Goal: Find specific page/section: Find specific page/section

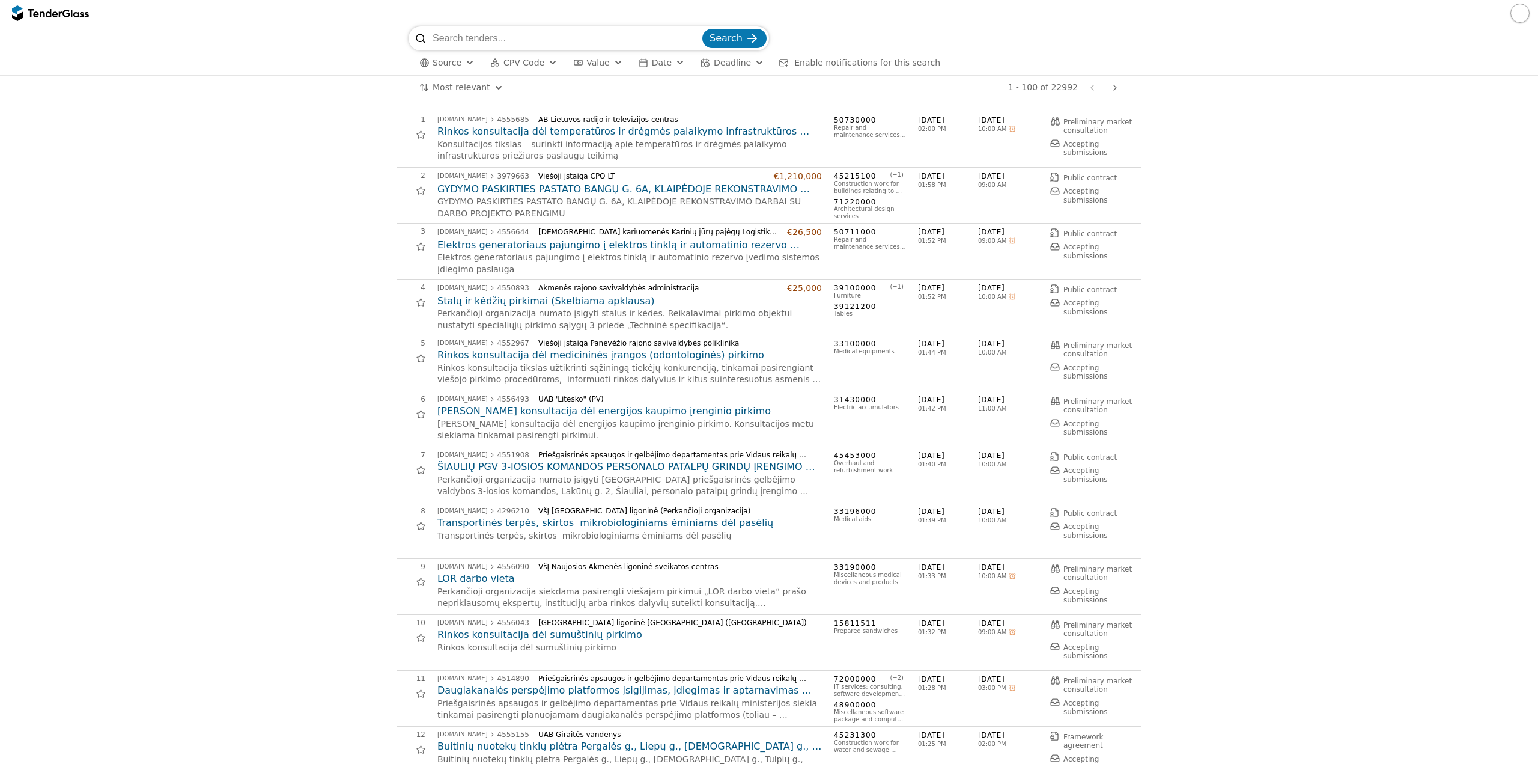
click at [512, 68] on button "CPV Code" at bounding box center [524, 62] width 77 height 15
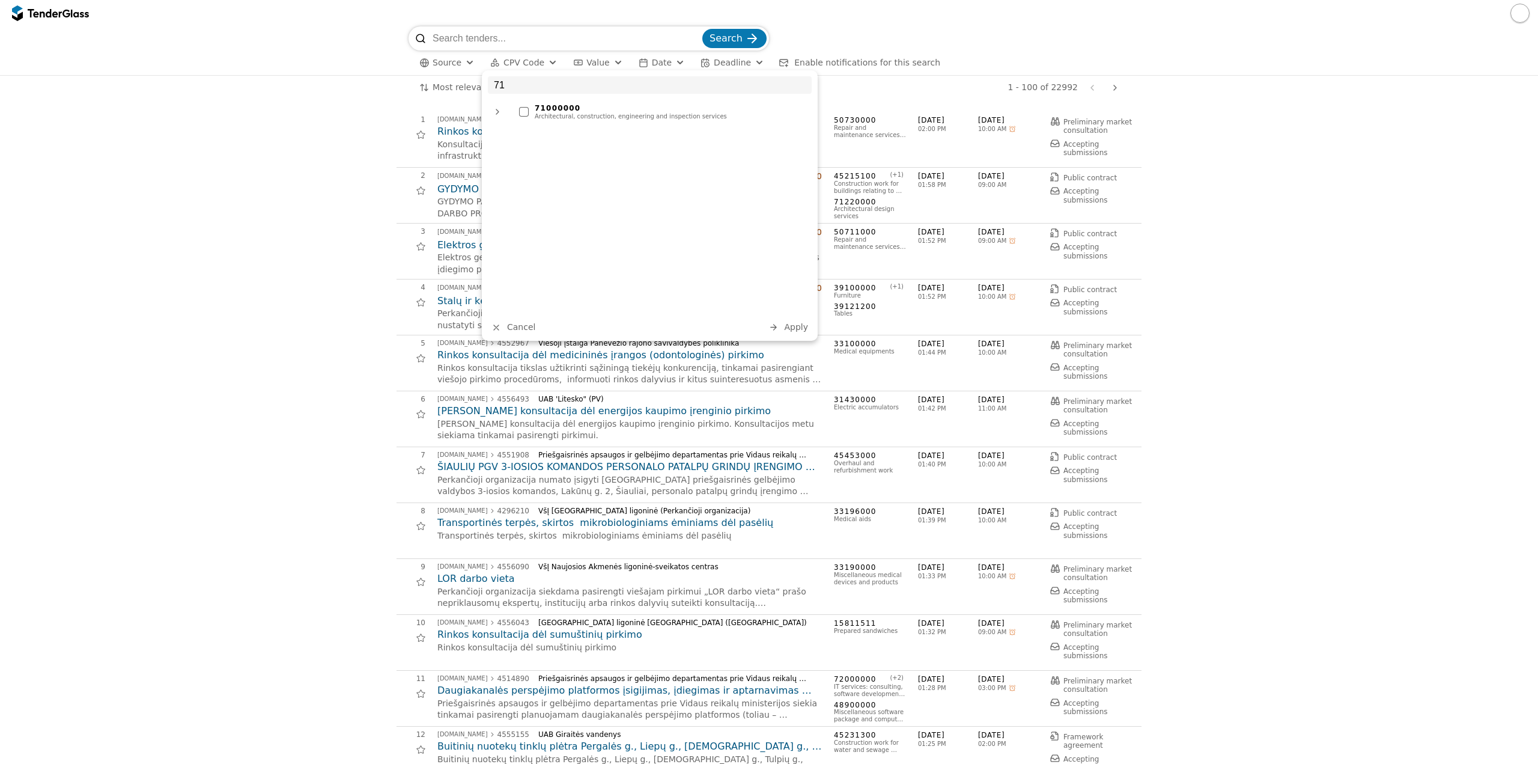
type input "71"
click at [544, 105] on div "71000000" at bounding box center [670, 108] width 271 height 8
click at [809, 336] on div "71 71000000 Architectural, construction, engineering and inspection services Ca…" at bounding box center [650, 205] width 336 height 270
click at [794, 322] on span "Apply" at bounding box center [796, 327] width 24 height 10
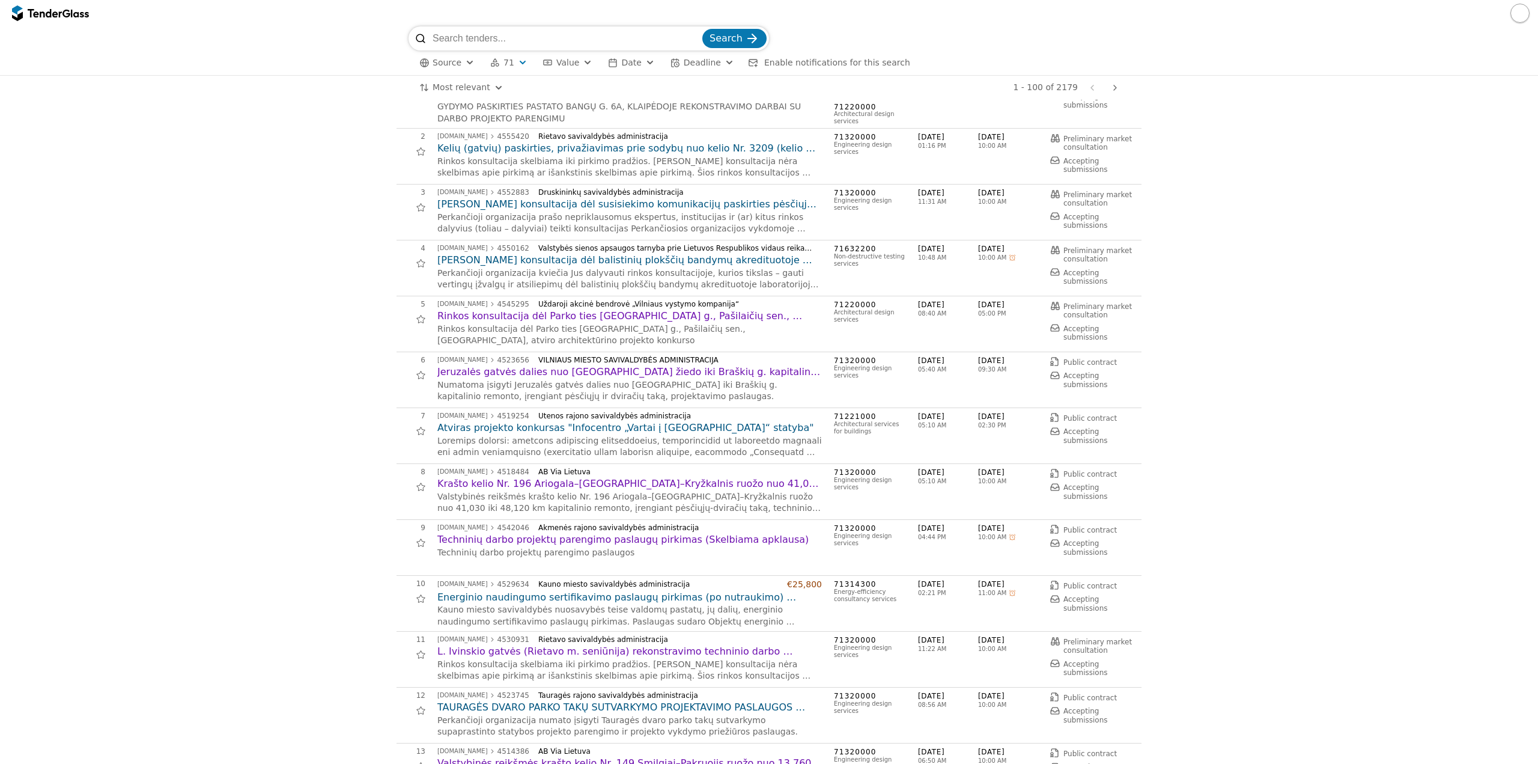
scroll to position [60, 0]
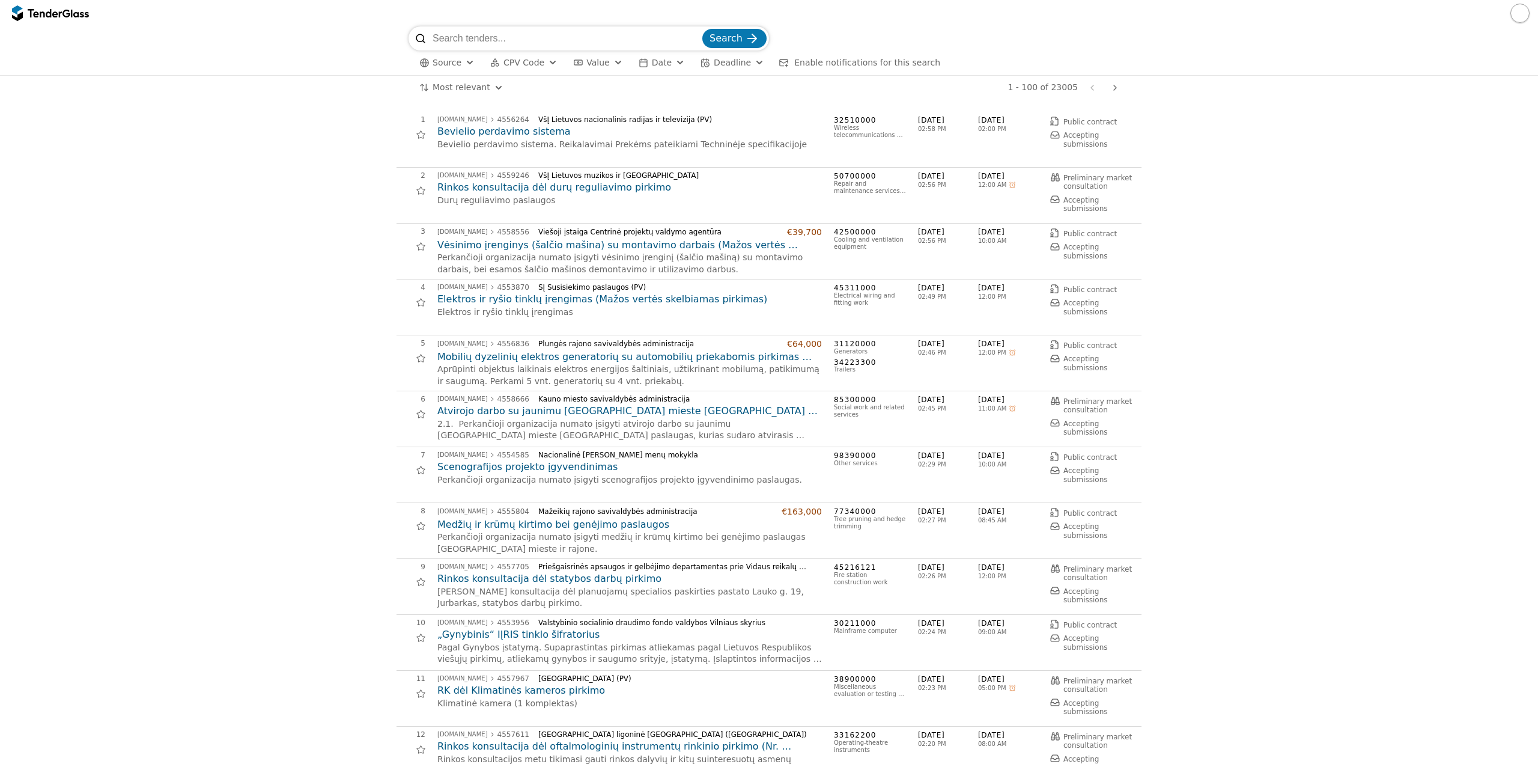
click at [526, 60] on span "CPV Code" at bounding box center [524, 63] width 41 height 10
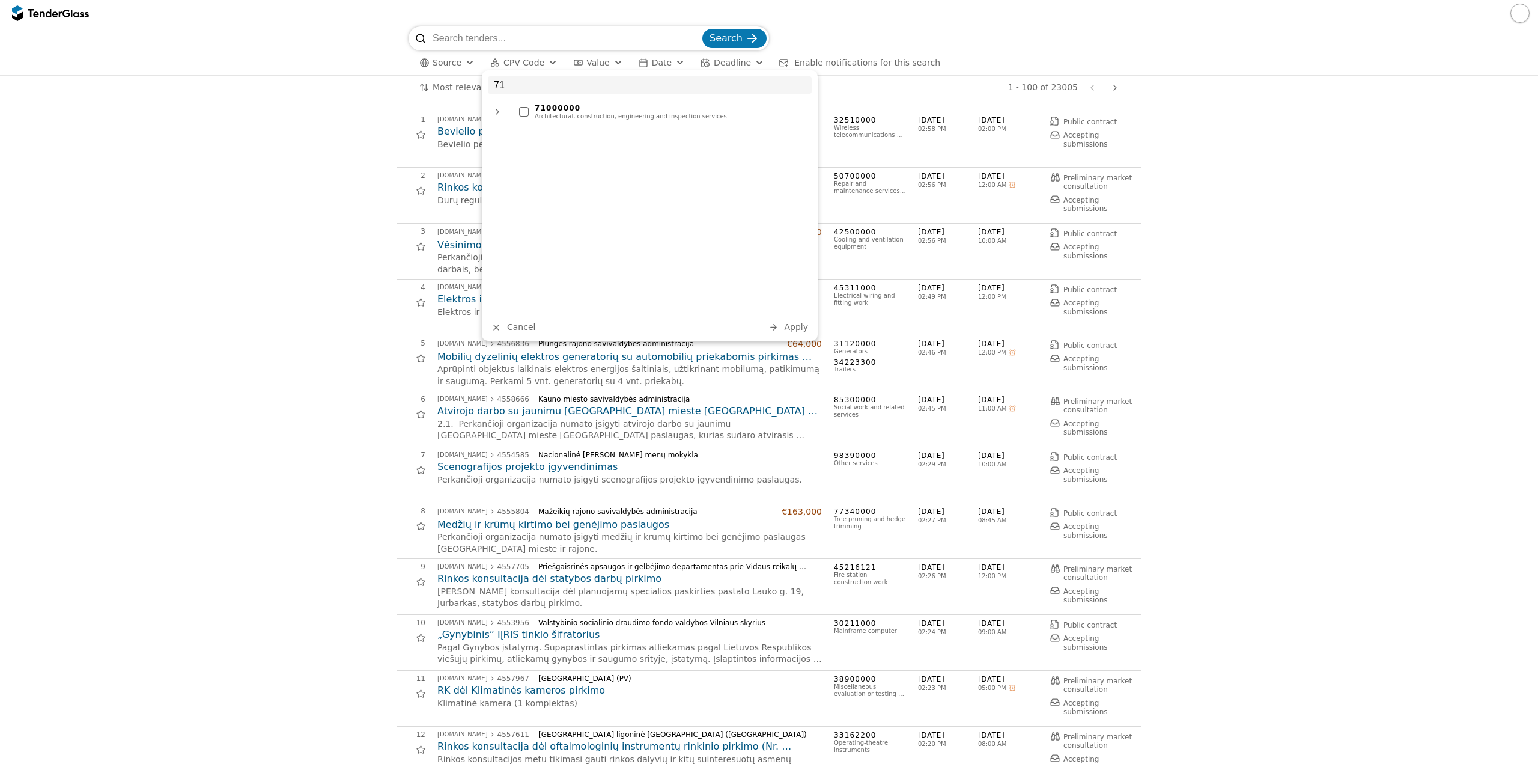
type input "71"
click at [589, 120] on div "Architectural, construction, engineering and inspection services" at bounding box center [670, 116] width 271 height 7
click at [796, 335] on div "71 71000000 Architectural, construction, engineering and inspection services Ca…" at bounding box center [650, 205] width 336 height 270
click at [794, 332] on span "Apply" at bounding box center [796, 327] width 24 height 10
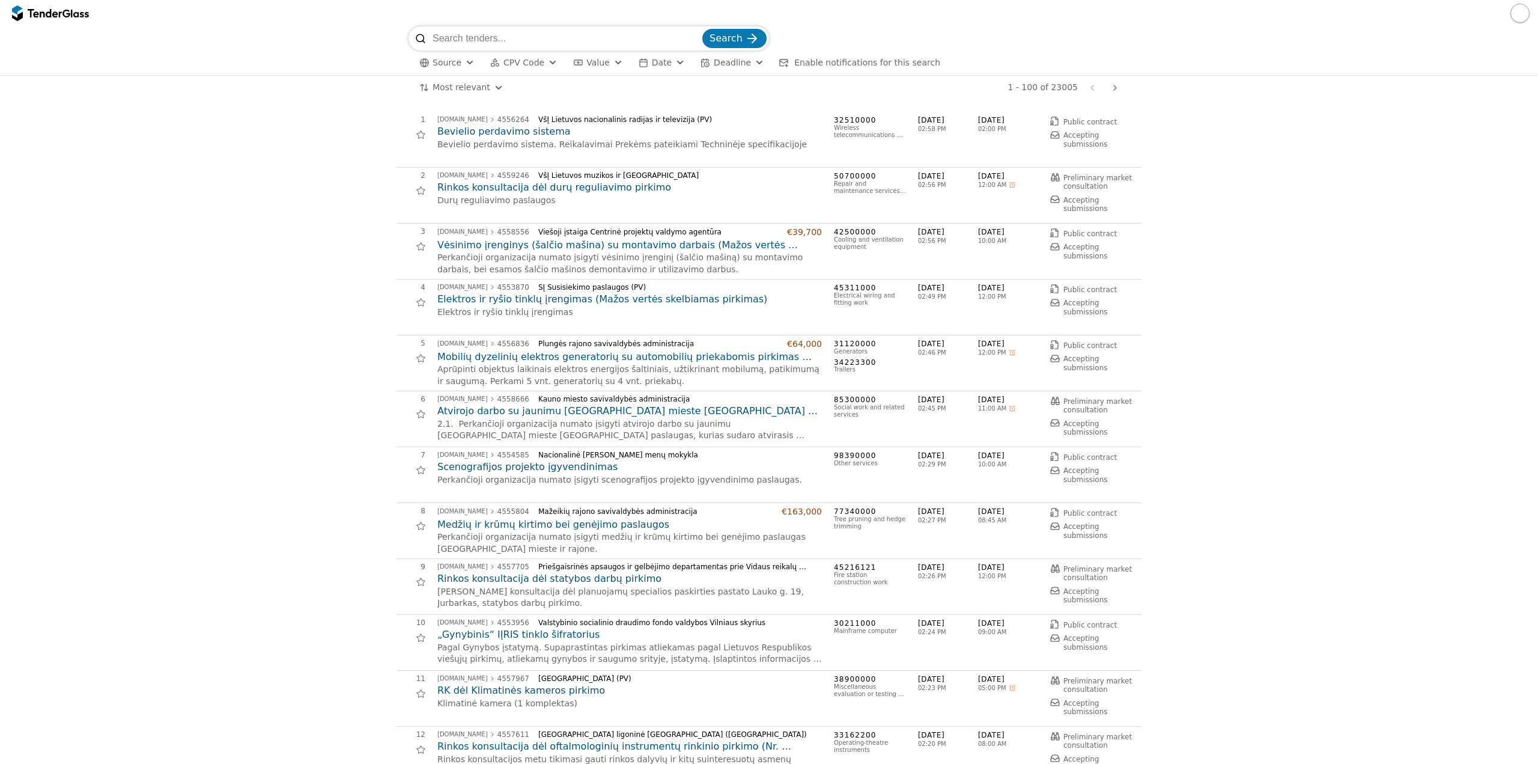
click at [516, 68] on button "CPV Code" at bounding box center [524, 62] width 77 height 15
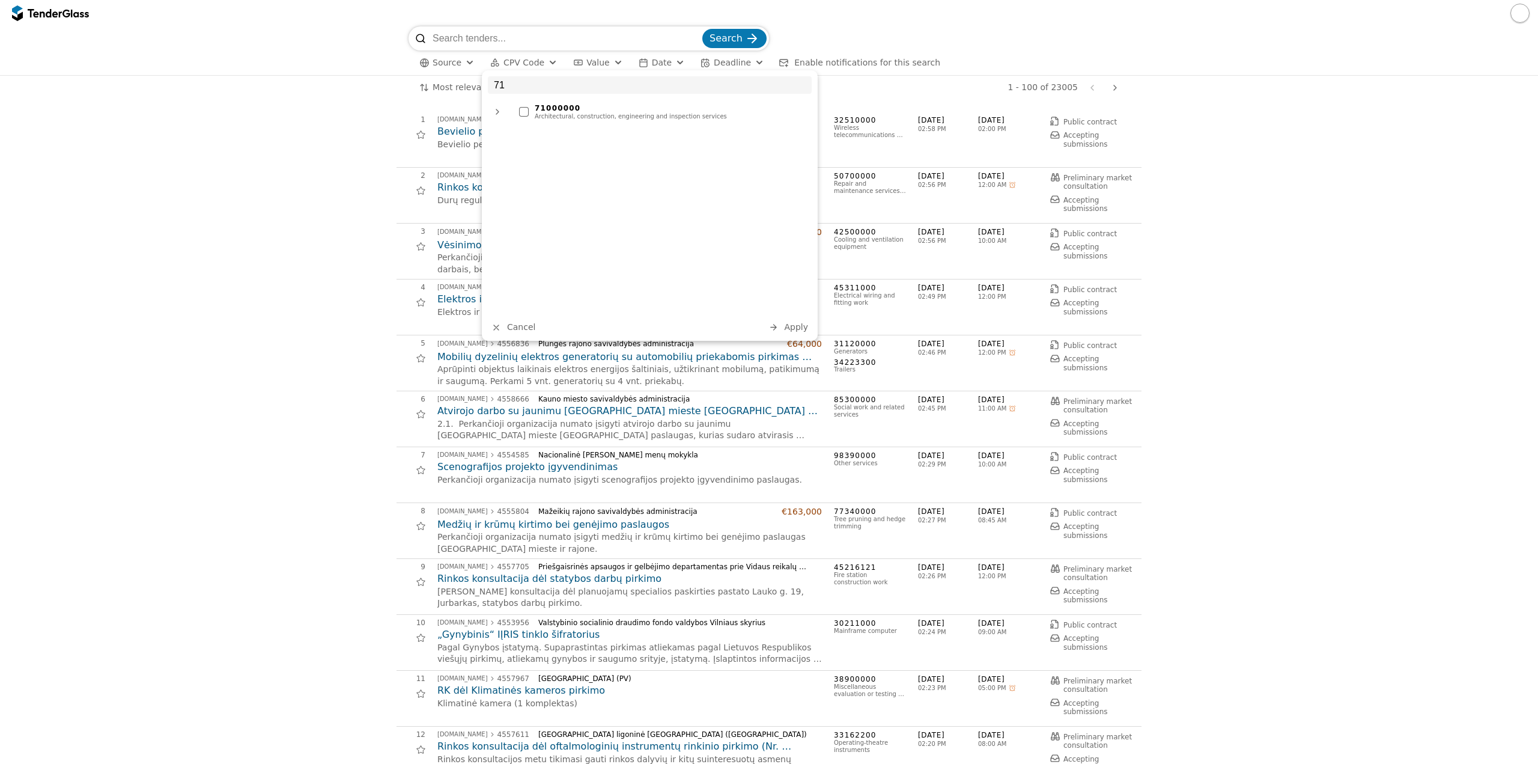
type input "71"
click at [604, 117] on div "Architectural, construction, engineering and inspection services" at bounding box center [670, 116] width 271 height 7
click at [802, 335] on div "71 71000000 Architectural, construction, engineering and inspection services Ca…" at bounding box center [650, 205] width 336 height 270
click at [799, 327] on span "Apply" at bounding box center [796, 327] width 24 height 10
